Goal: Task Accomplishment & Management: Use online tool/utility

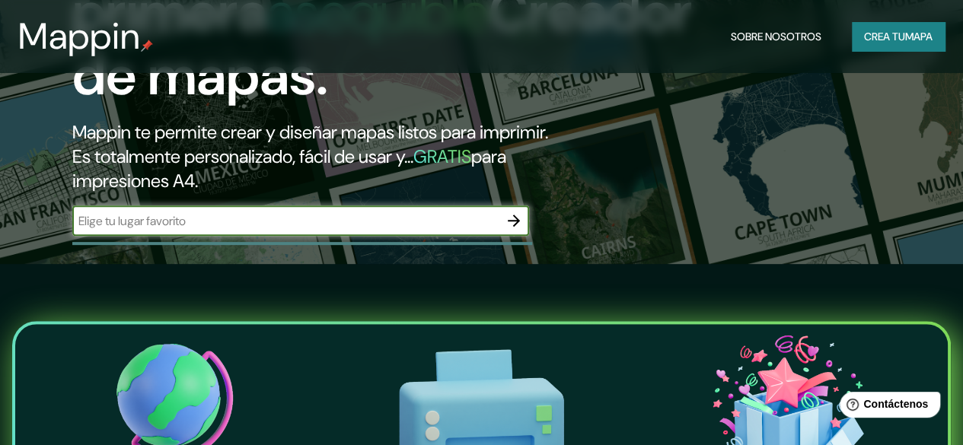
scroll to position [79, 0]
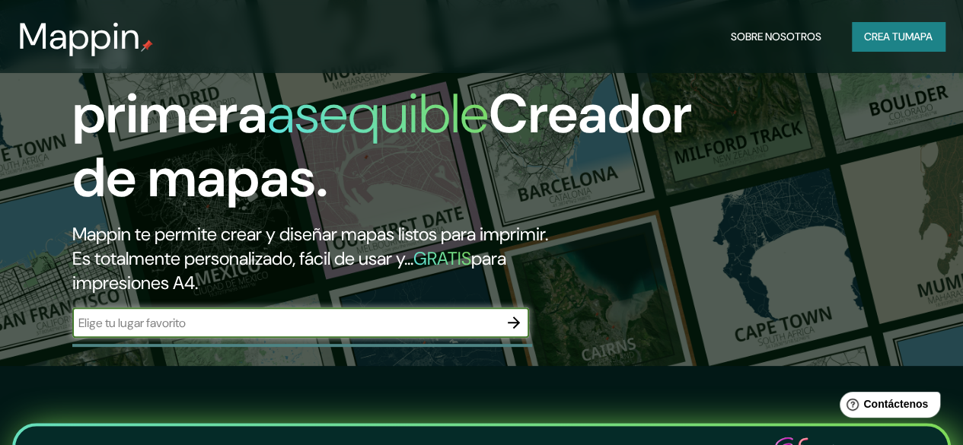
click at [384, 332] on input "text" at bounding box center [285, 323] width 426 height 18
type input "huancayo"
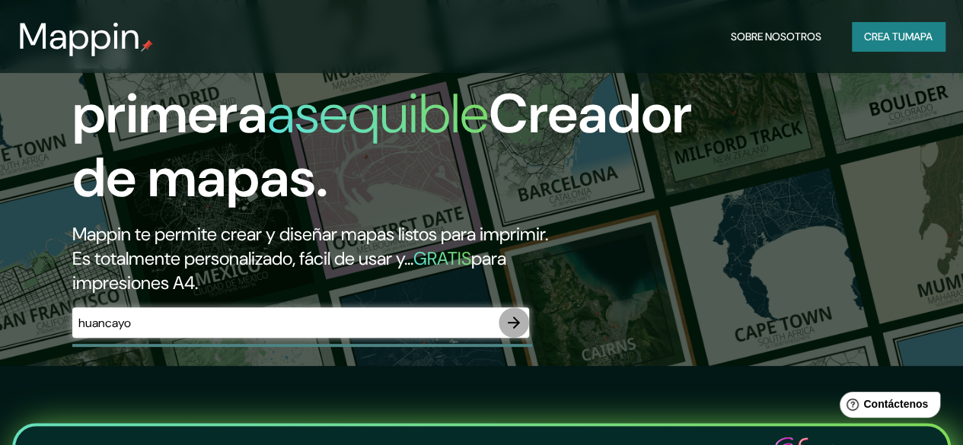
click at [505, 332] on icon "button" at bounding box center [514, 323] width 18 height 18
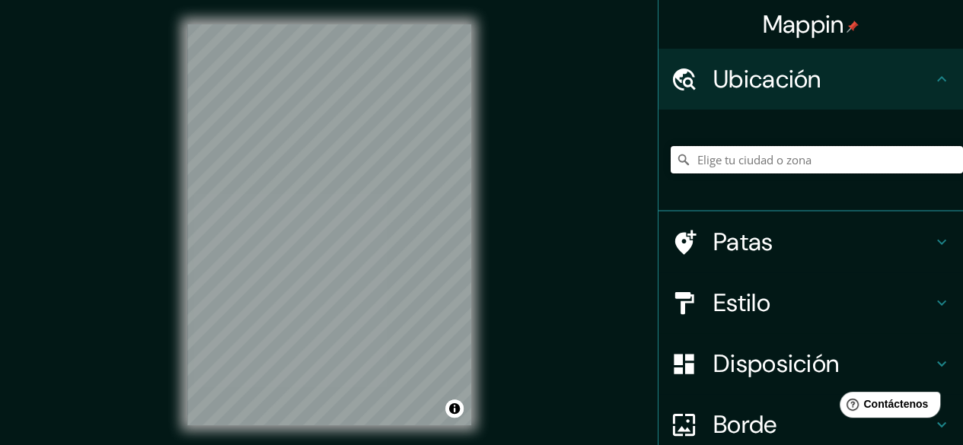
click at [803, 162] on input "Elige tu ciudad o zona" at bounding box center [817, 159] width 292 height 27
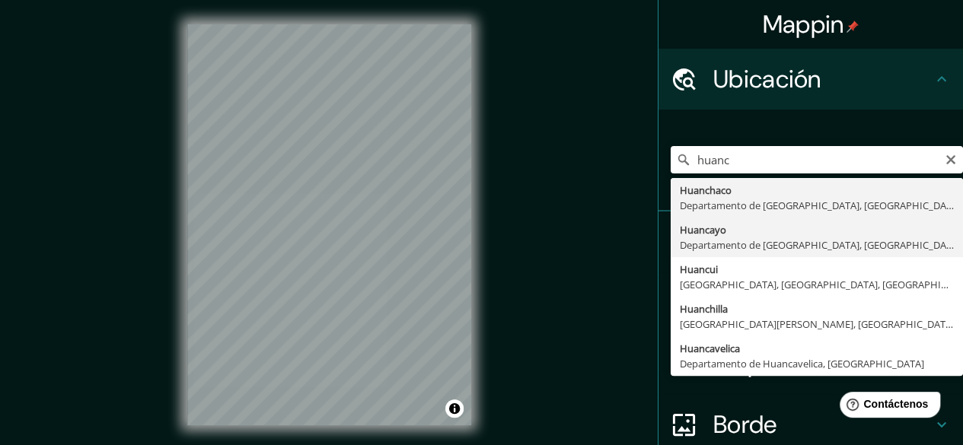
type input "Huancayo, [GEOGRAPHIC_DATA], [GEOGRAPHIC_DATA]"
